Goal: Navigation & Orientation: Find specific page/section

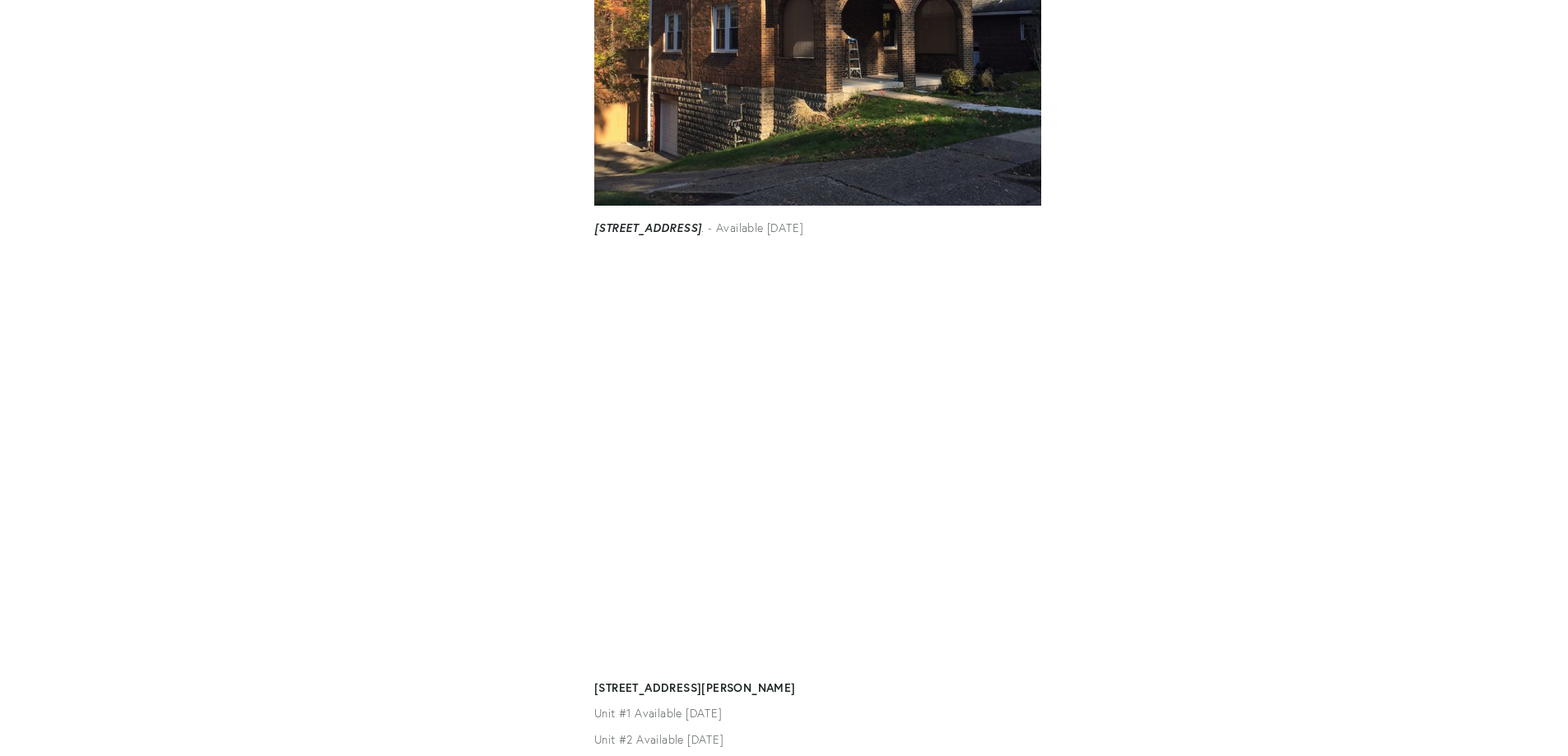
scroll to position [1097, 0]
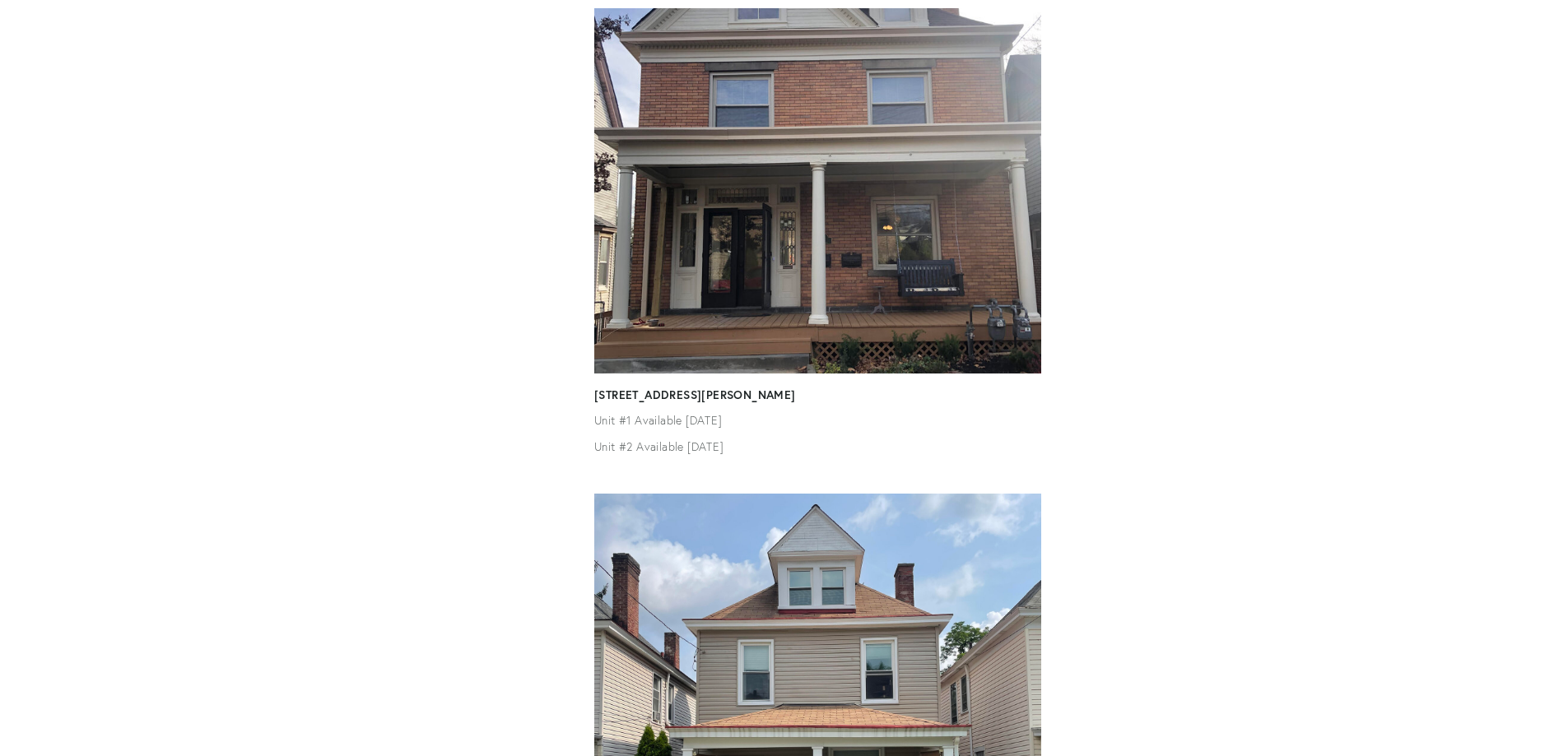
click at [1000, 233] on img at bounding box center [818, 190] width 447 height 364
